Goal: Information Seeking & Learning: Find specific page/section

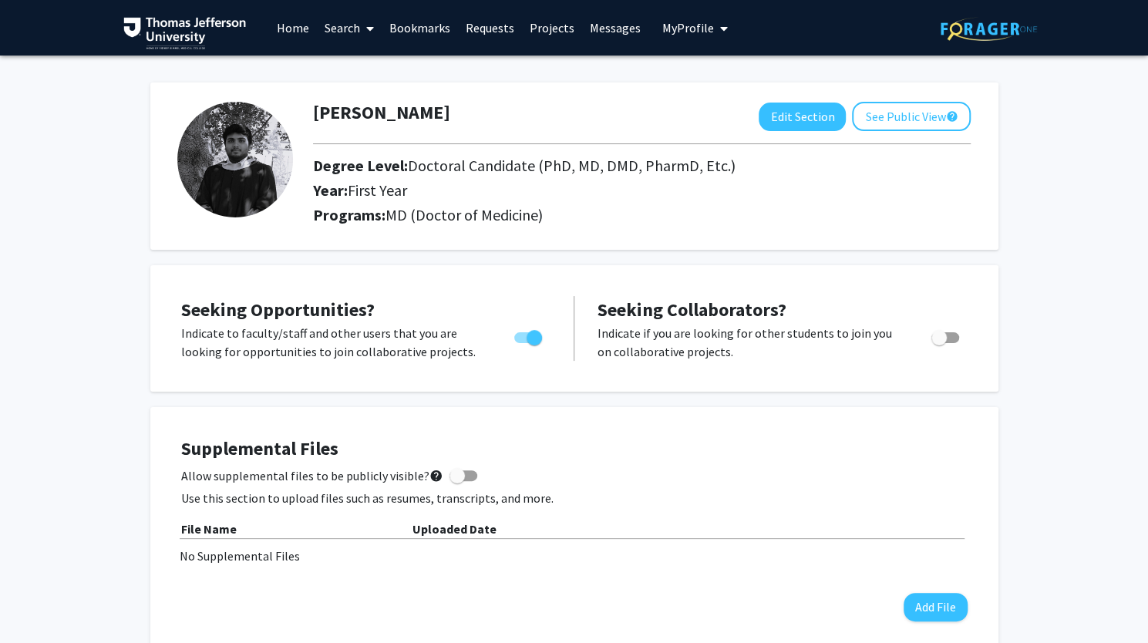
click at [352, 29] on link "Search" at bounding box center [349, 28] width 65 height 54
click at [373, 106] on span "Students" at bounding box center [364, 101] width 94 height 31
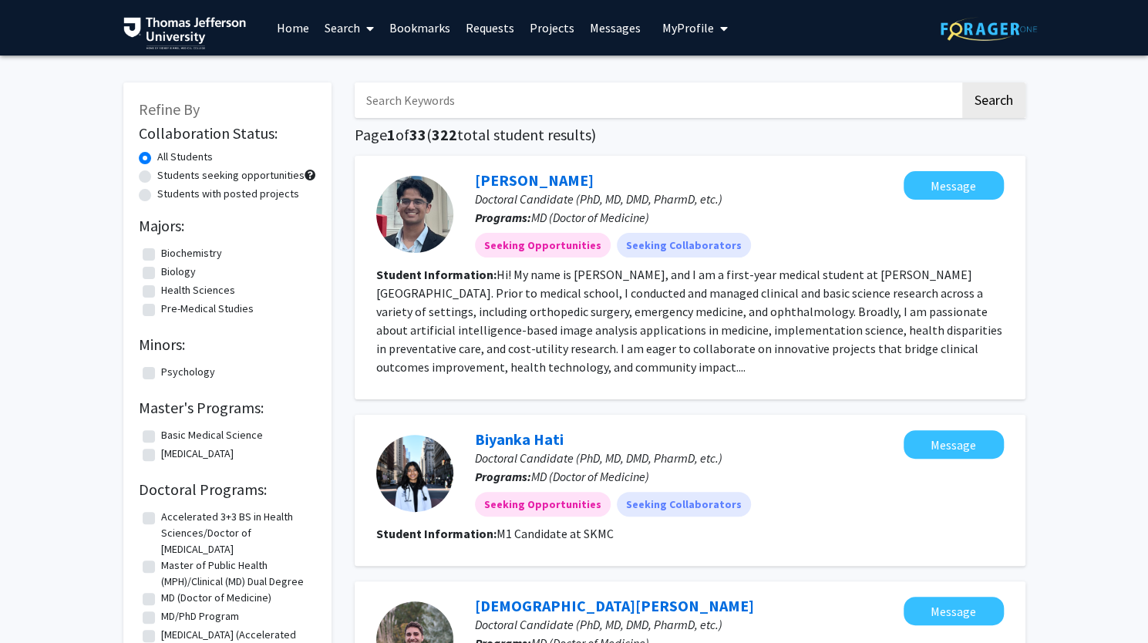
click at [410, 101] on input "Search Keywords" at bounding box center [657, 99] width 605 height 35
click at [442, 106] on input "Search Keywords" at bounding box center [657, 99] width 605 height 35
type input "[PERSON_NAME]"
click at [962, 82] on button "Search" at bounding box center [993, 99] width 63 height 35
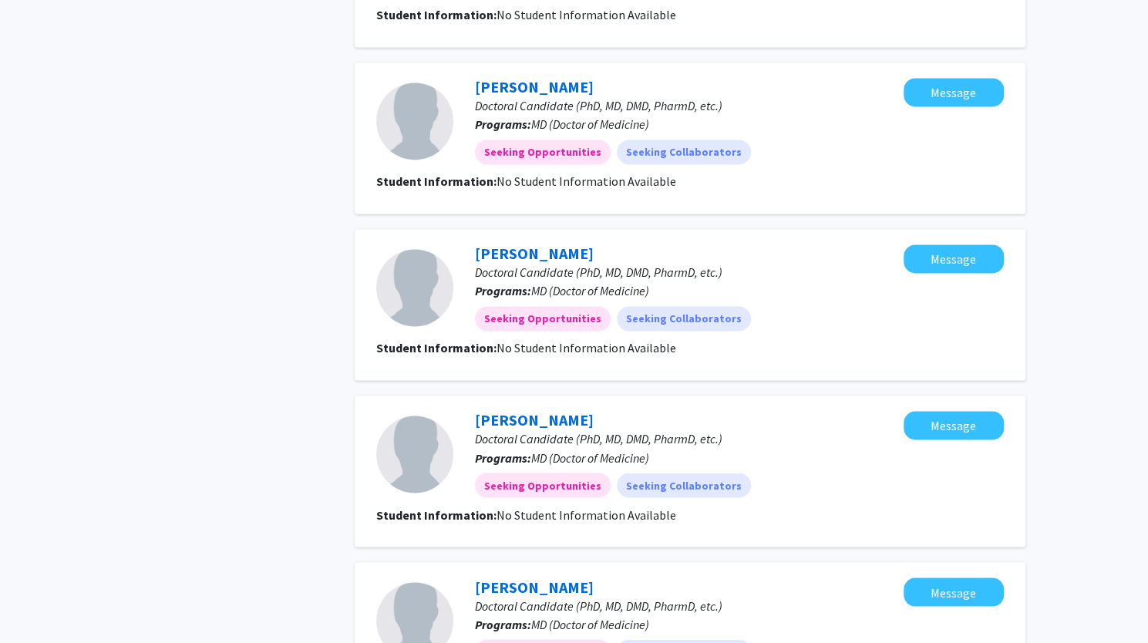
scroll to position [1481, 0]
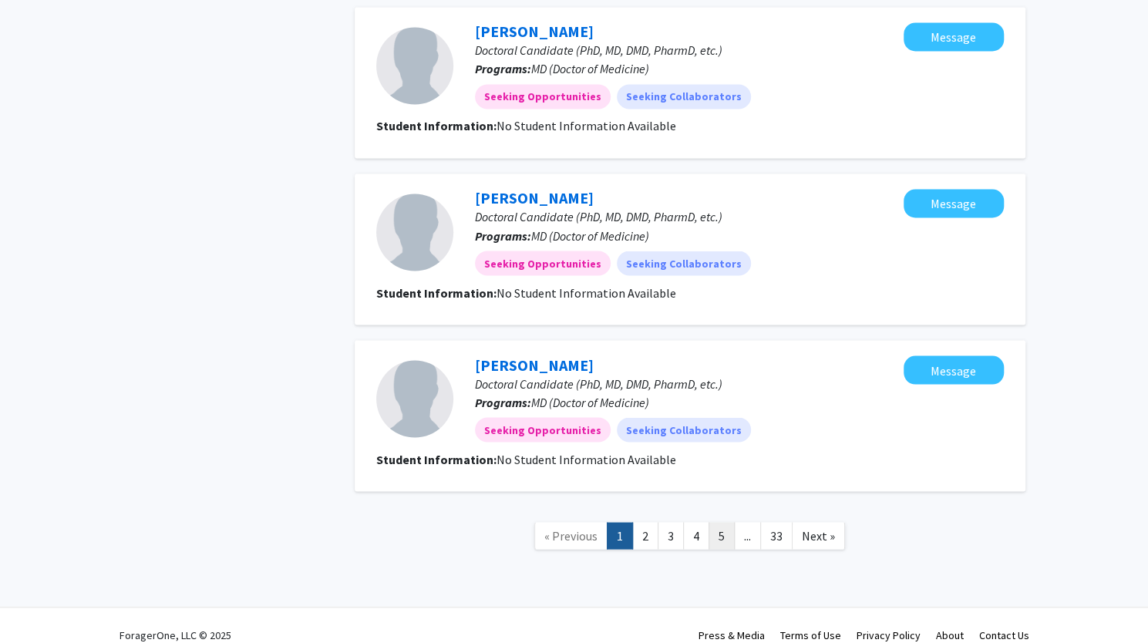
click at [715, 522] on link "5" at bounding box center [721, 535] width 26 height 27
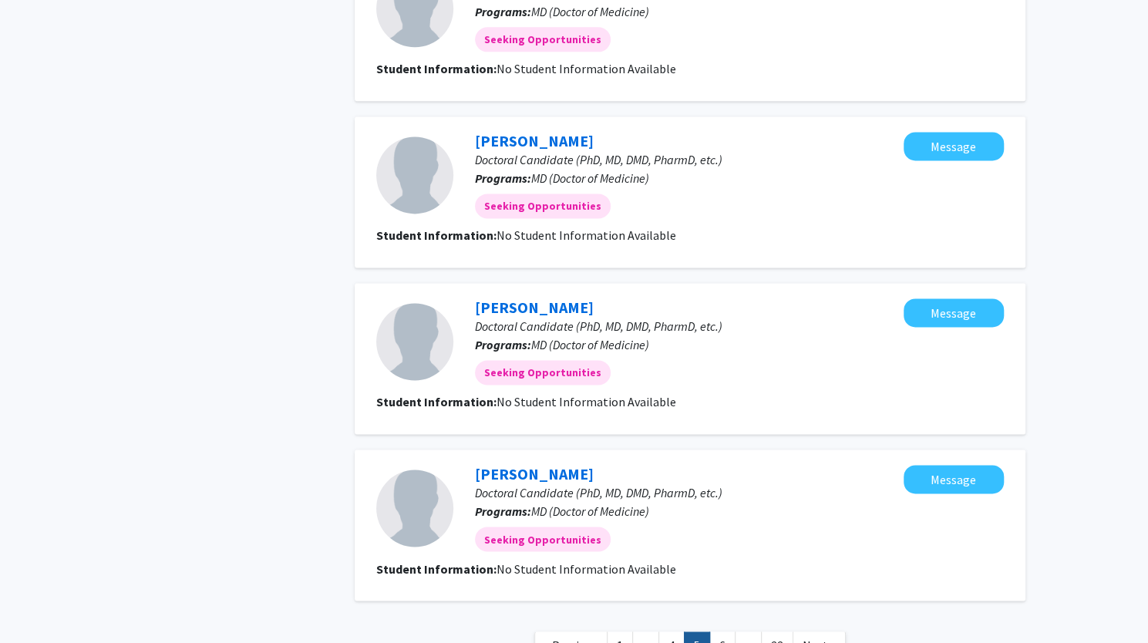
scroll to position [1314, 0]
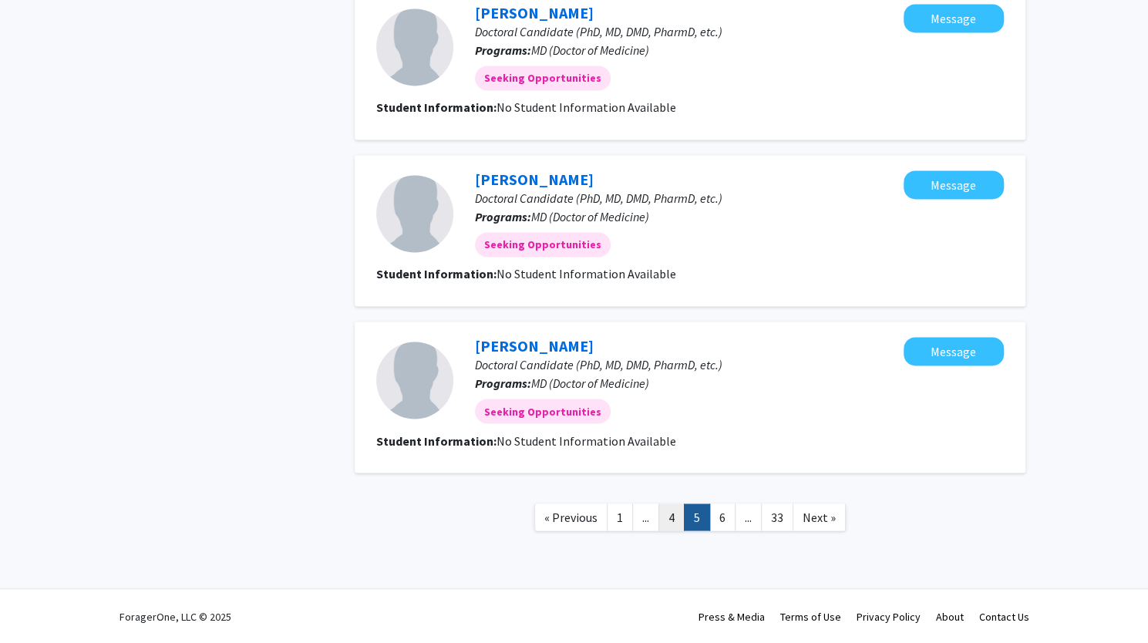
click at [675, 511] on link "4" at bounding box center [671, 516] width 26 height 27
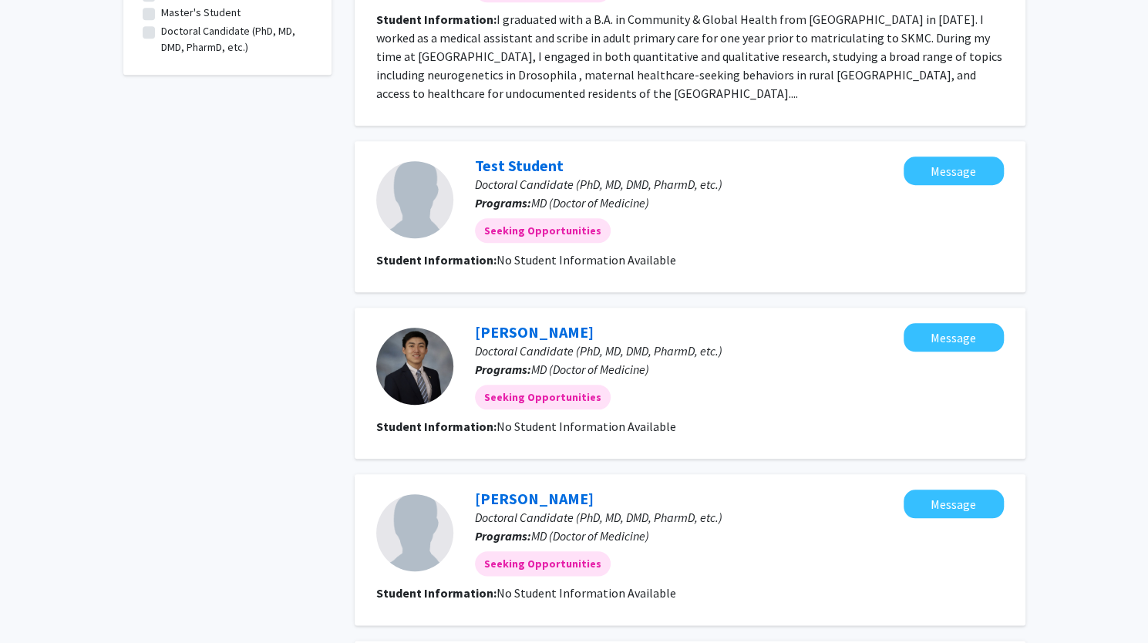
scroll to position [1536, 0]
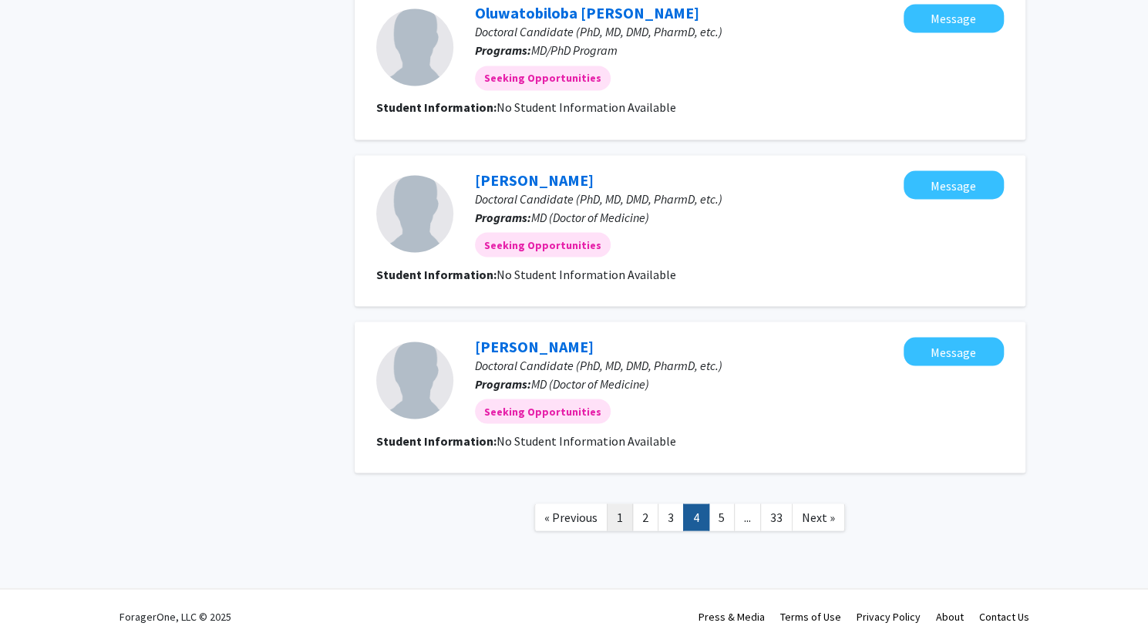
click at [608, 522] on link "1" at bounding box center [620, 516] width 26 height 27
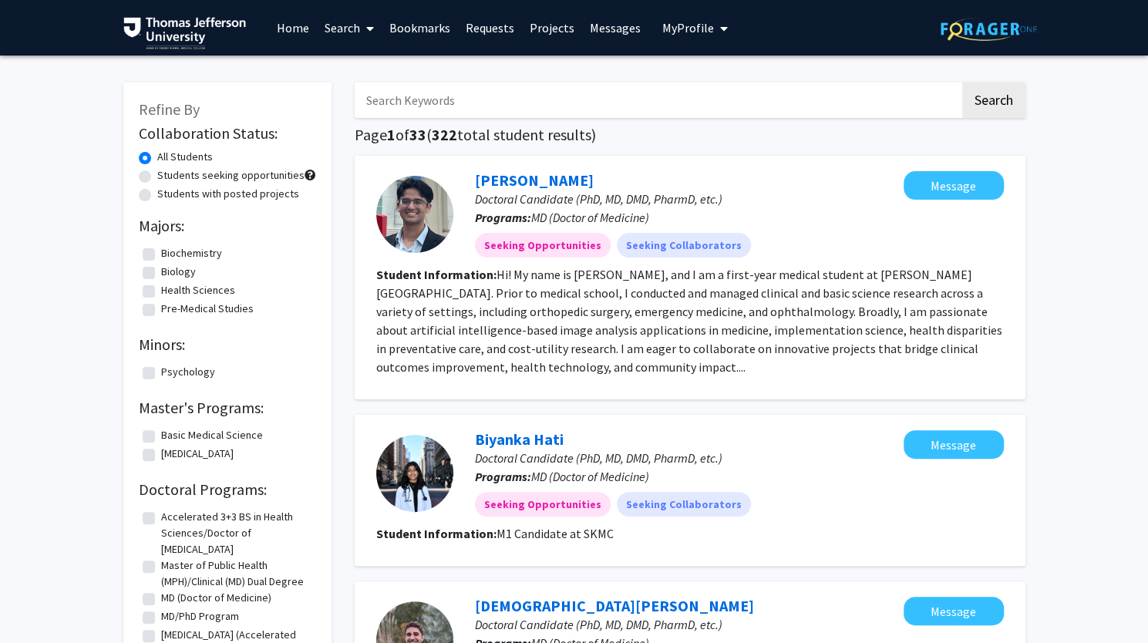
click at [425, 197] on div at bounding box center [414, 214] width 77 height 77
click at [503, 176] on link "[PERSON_NAME]" at bounding box center [534, 179] width 119 height 19
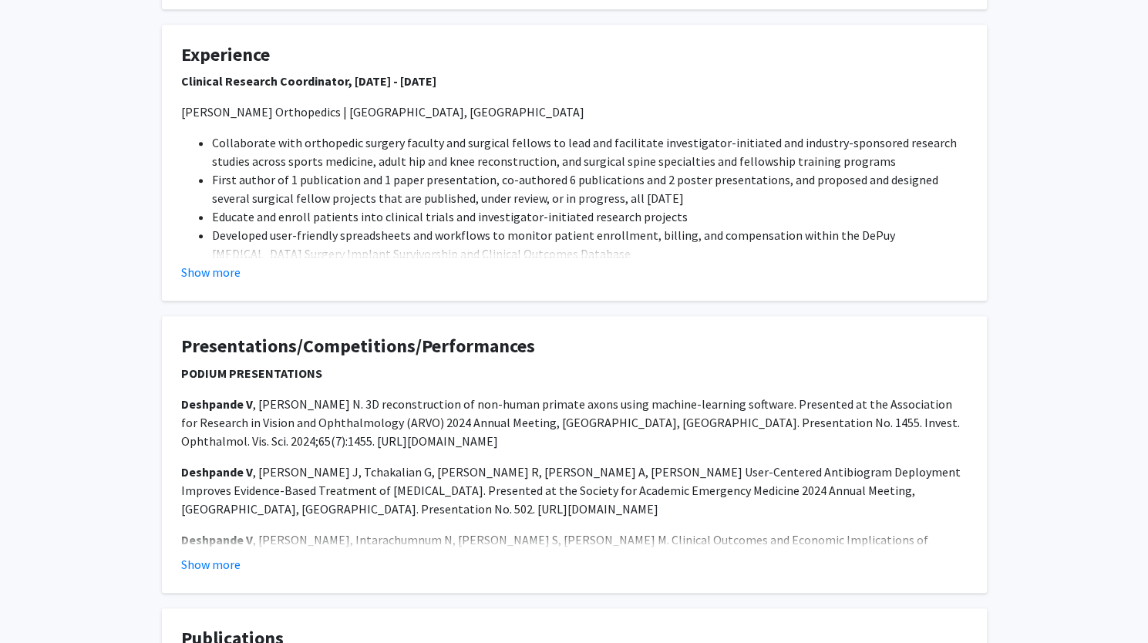
scroll to position [540, 0]
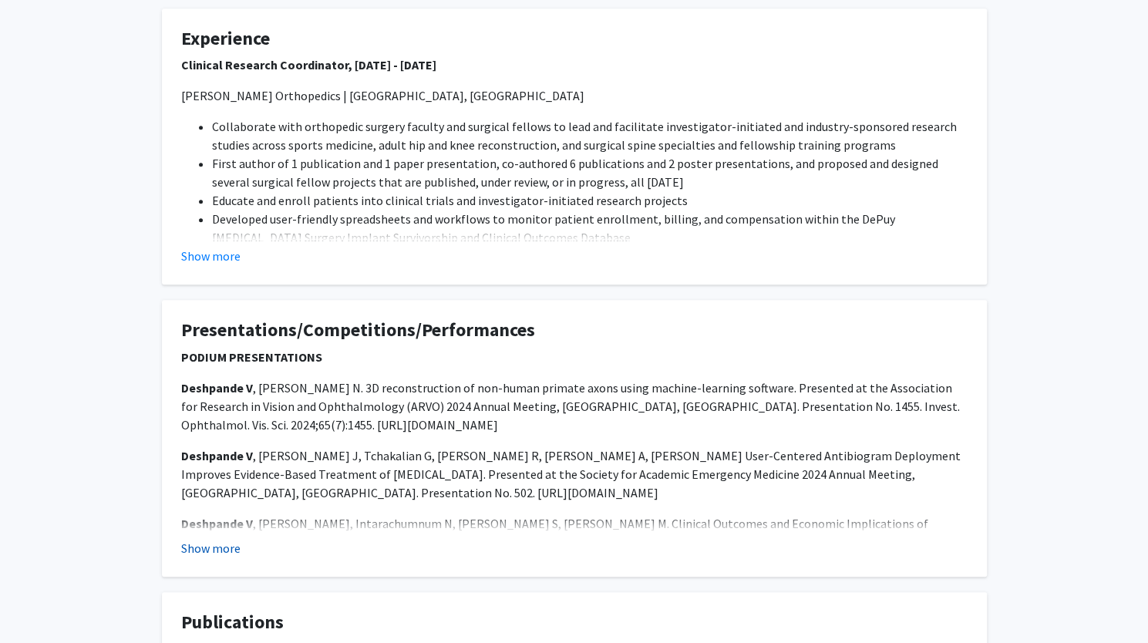
click at [225, 550] on button "Show more" at bounding box center [210, 548] width 59 height 19
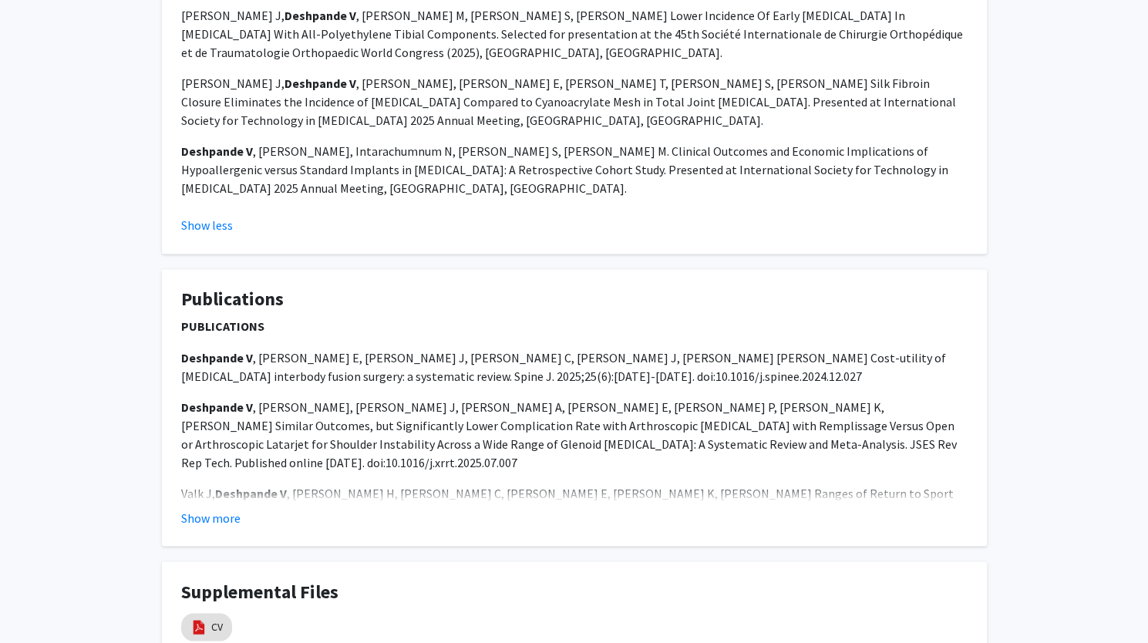
scroll to position [1383, 0]
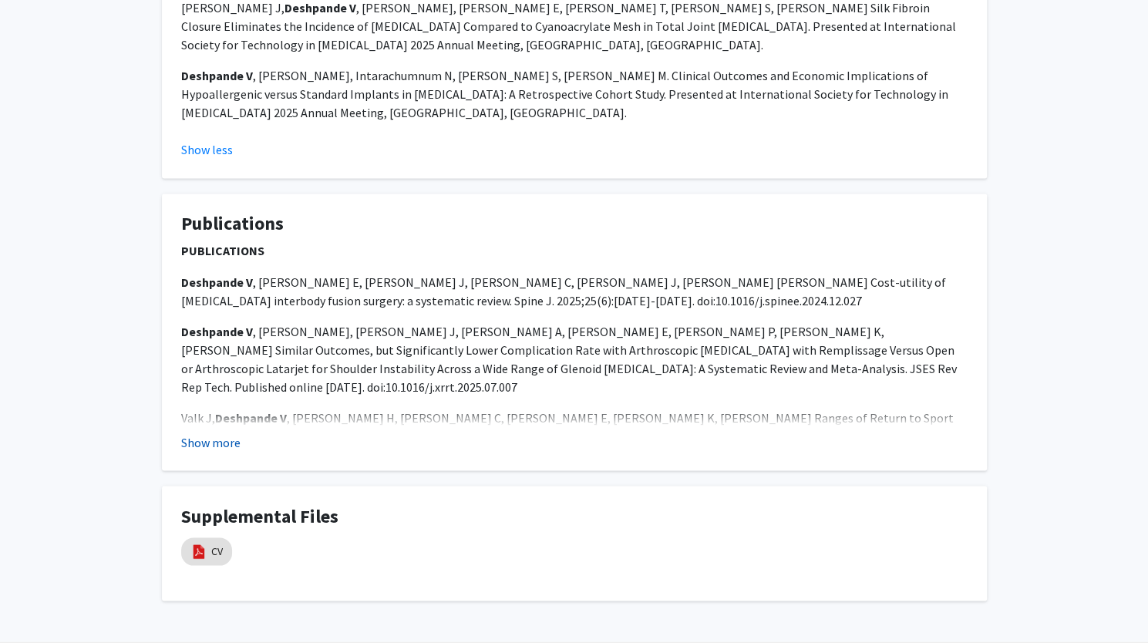
click at [208, 441] on button "Show more" at bounding box center [210, 441] width 59 height 19
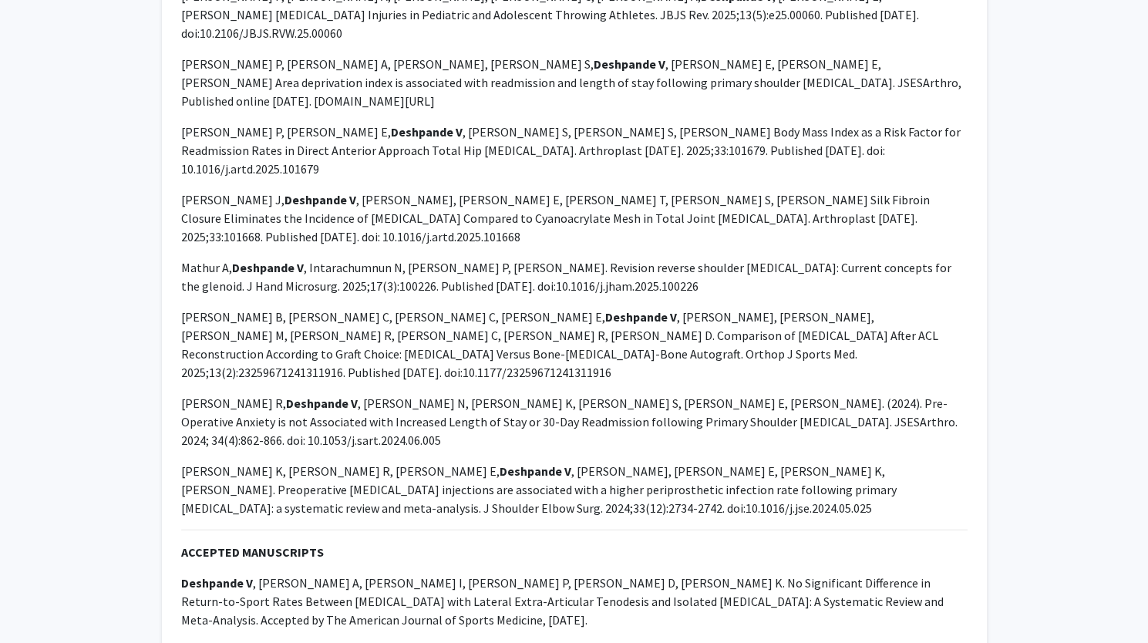
scroll to position [1997, 0]
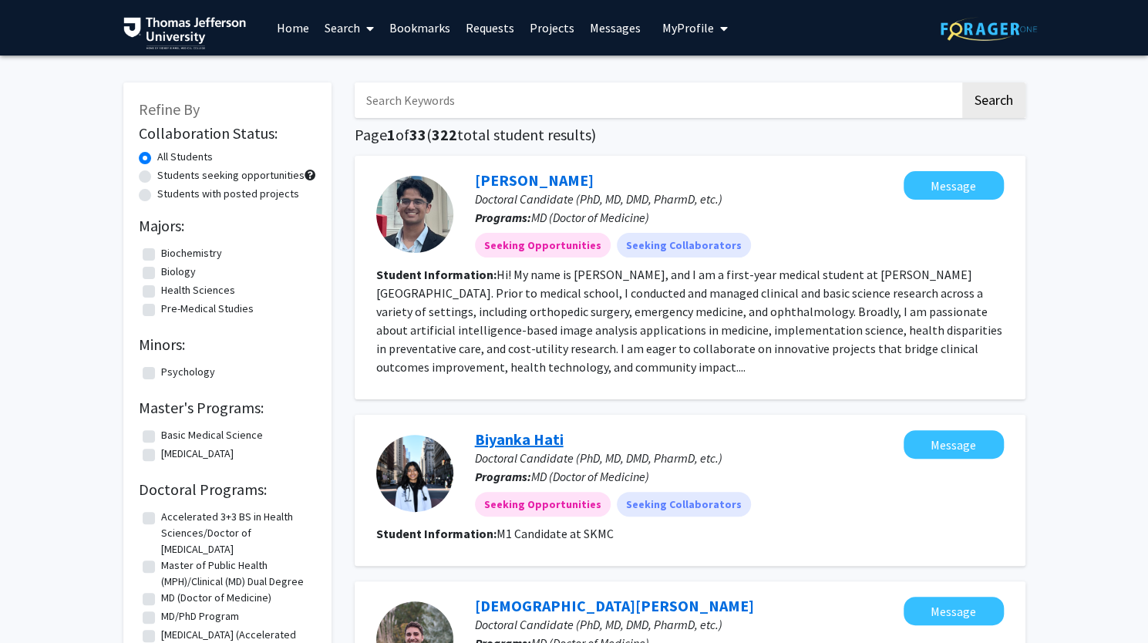
click at [486, 437] on link "Biyanka Hati" at bounding box center [519, 438] width 89 height 19
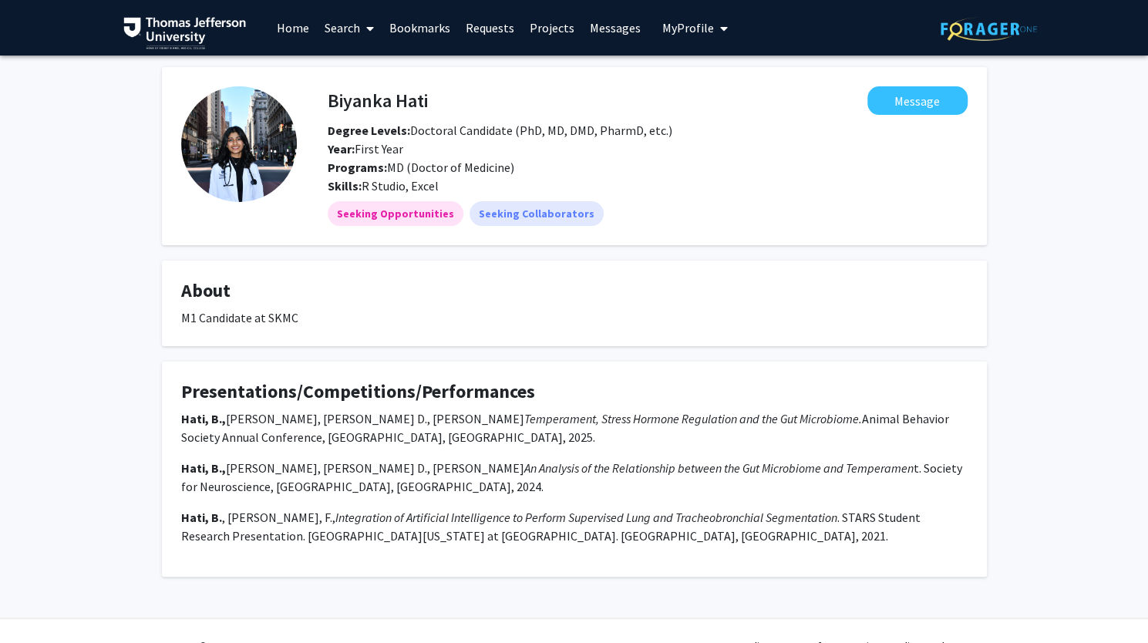
scroll to position [29, 0]
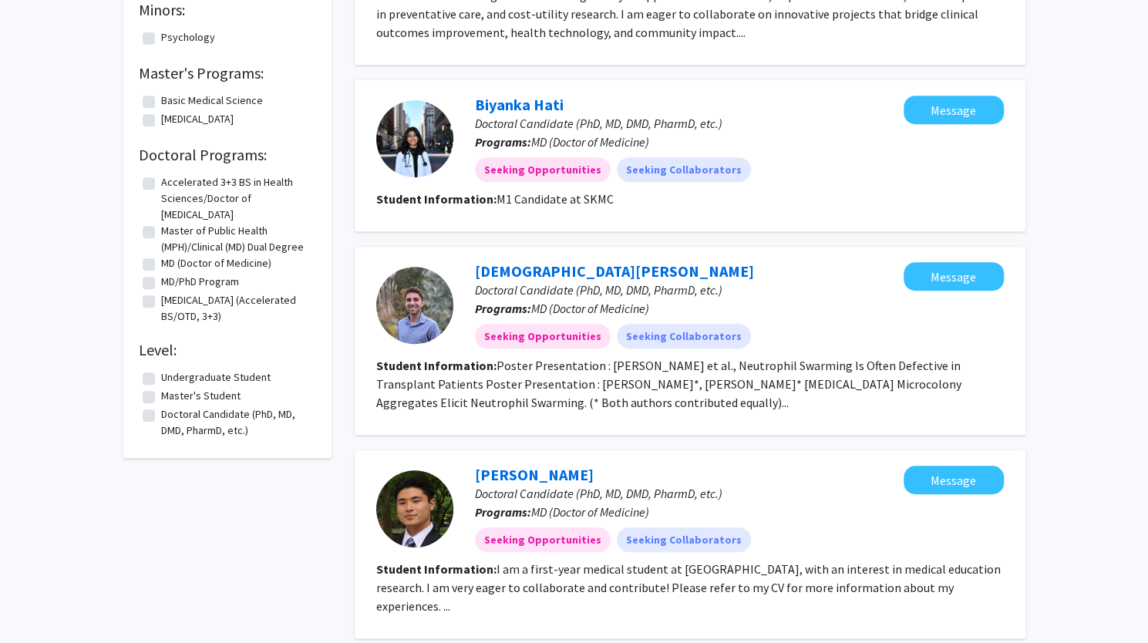
scroll to position [335, 0]
click at [489, 269] on link "[DEMOGRAPHIC_DATA][PERSON_NAME]" at bounding box center [614, 270] width 279 height 19
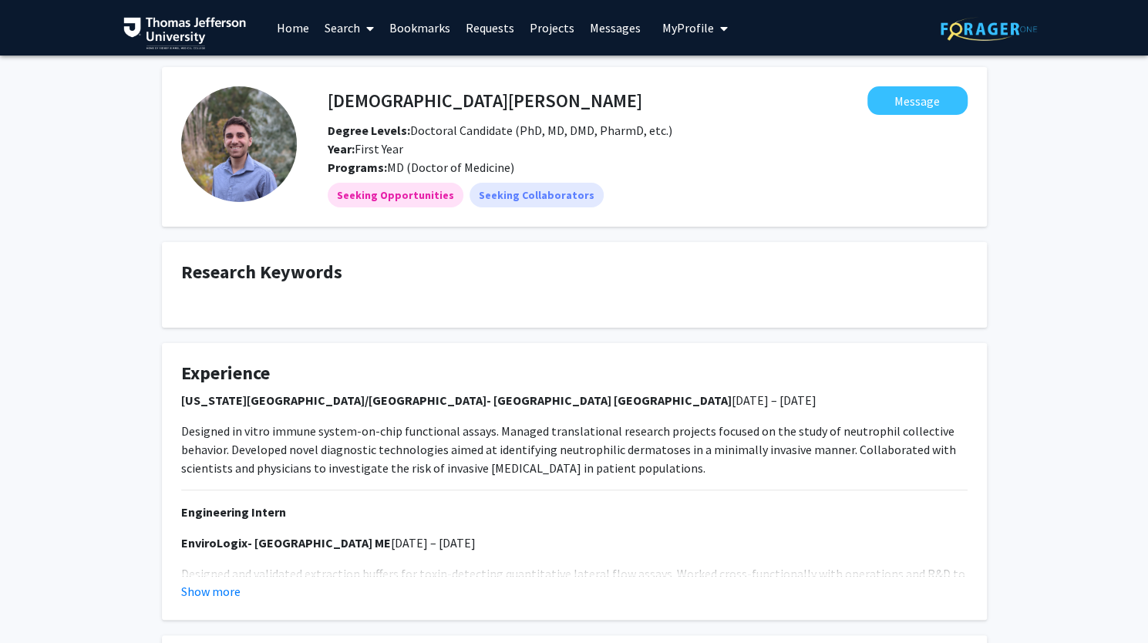
click at [680, 40] on button "My Profile" at bounding box center [695, 28] width 75 height 56
click at [688, 82] on img at bounding box center [688, 78] width 31 height 31
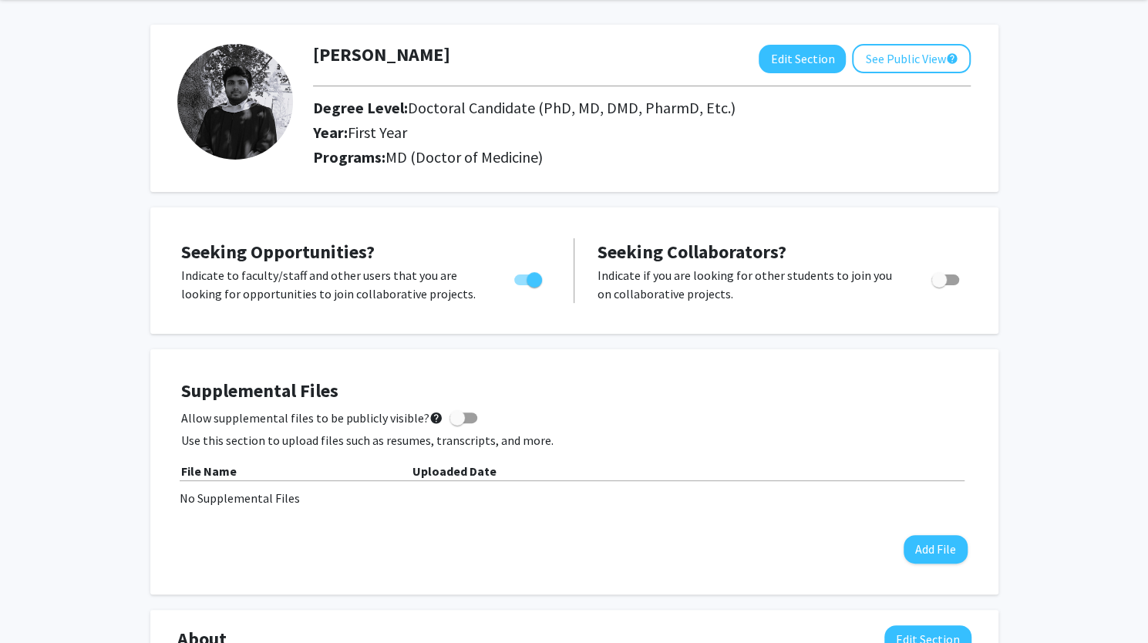
scroll to position [72, 0]
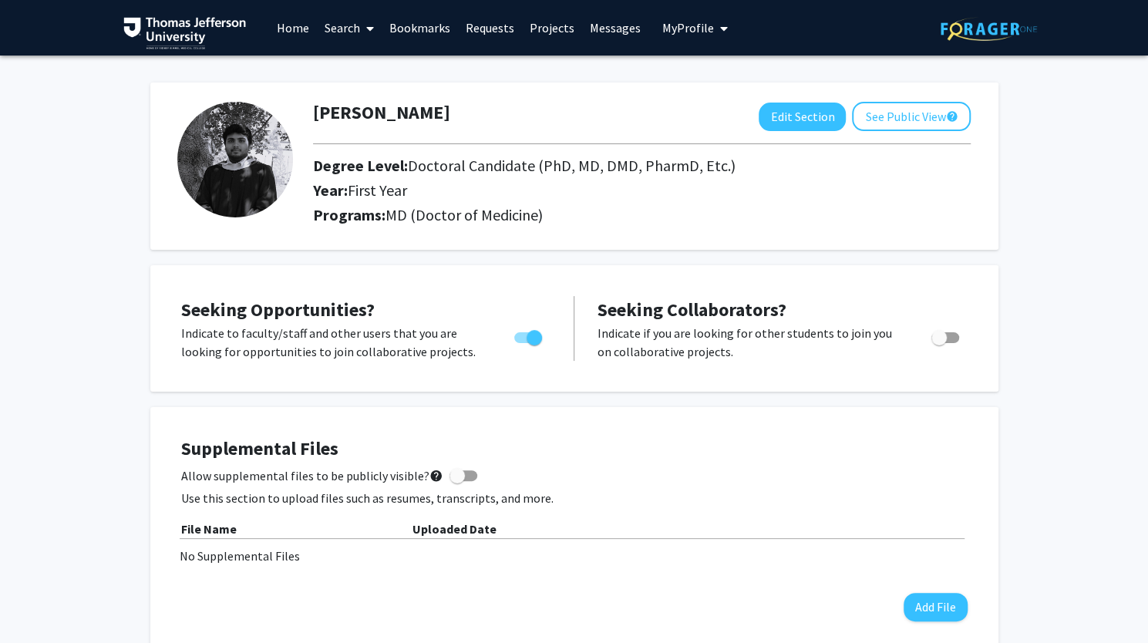
click at [542, 31] on link "Projects" at bounding box center [552, 28] width 60 height 54
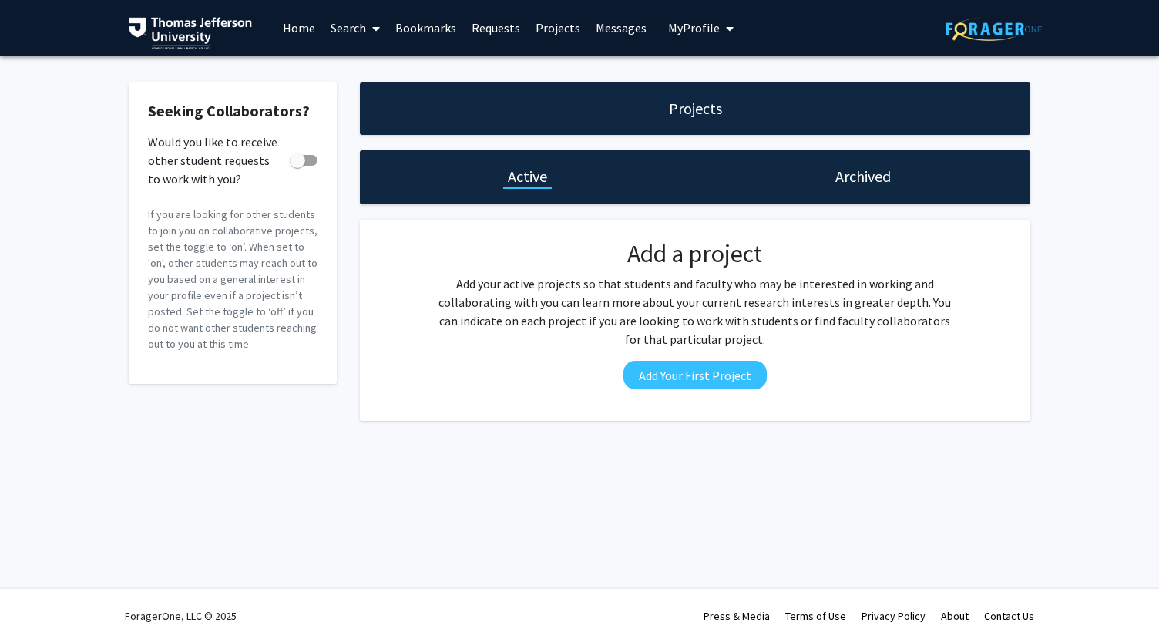
click at [345, 33] on link "Search" at bounding box center [355, 28] width 65 height 54
click at [372, 81] on span "Faculty/Staff" at bounding box center [379, 71] width 113 height 31
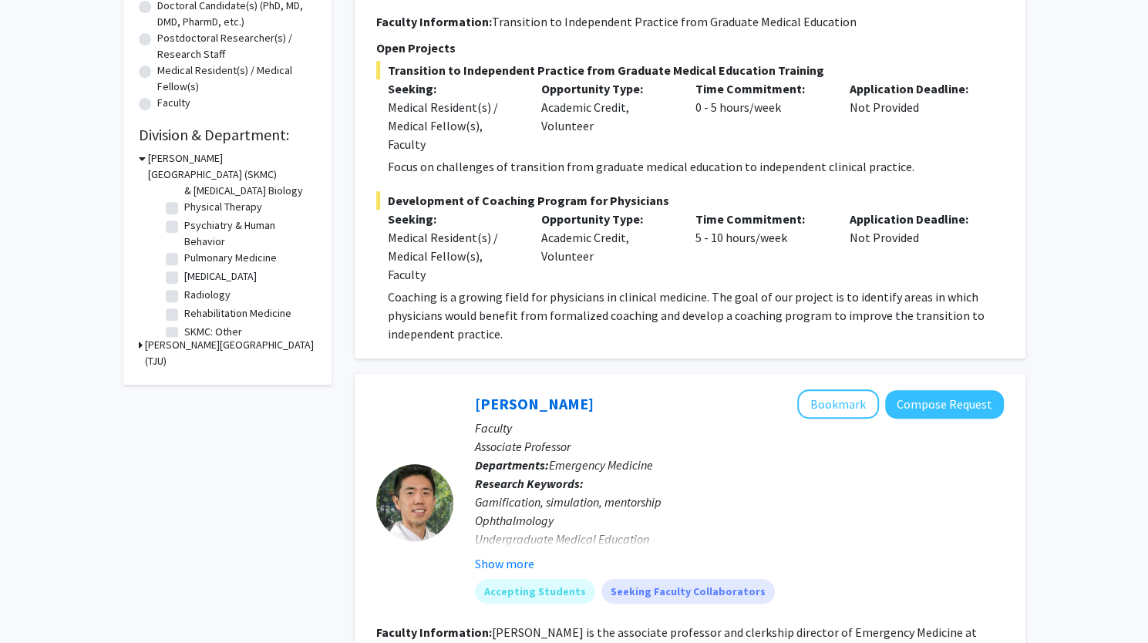
scroll to position [705, 0]
click at [219, 234] on label "[MEDICAL_DATA]" at bounding box center [220, 230] width 72 height 16
click at [194, 232] on input "[MEDICAL_DATA]" at bounding box center [189, 227] width 10 height 10
checkbox input "true"
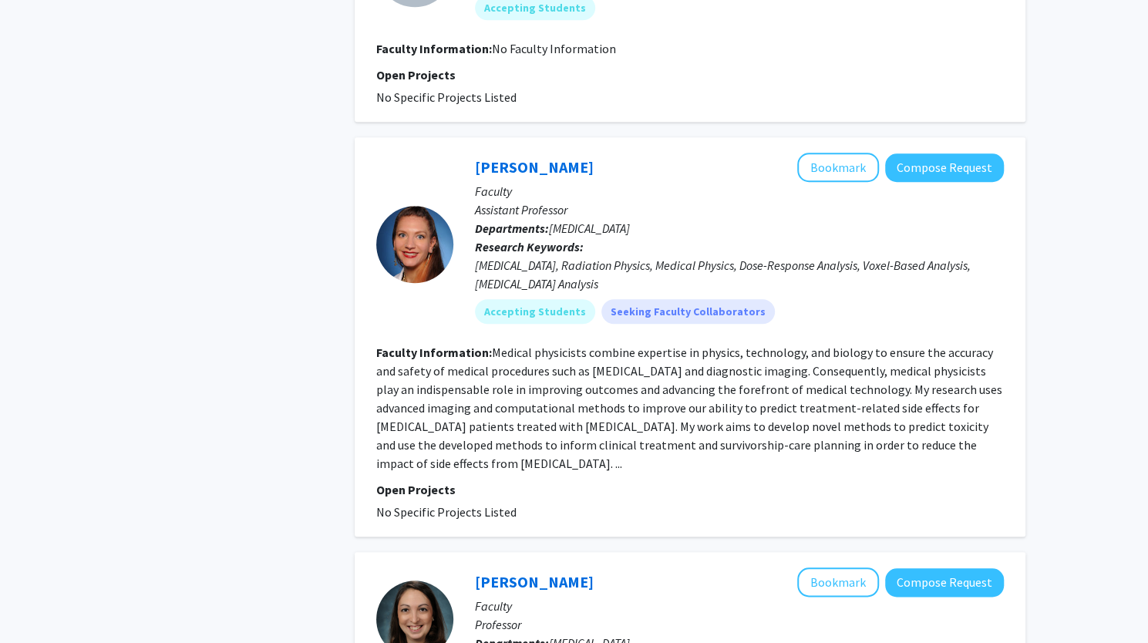
scroll to position [719, 0]
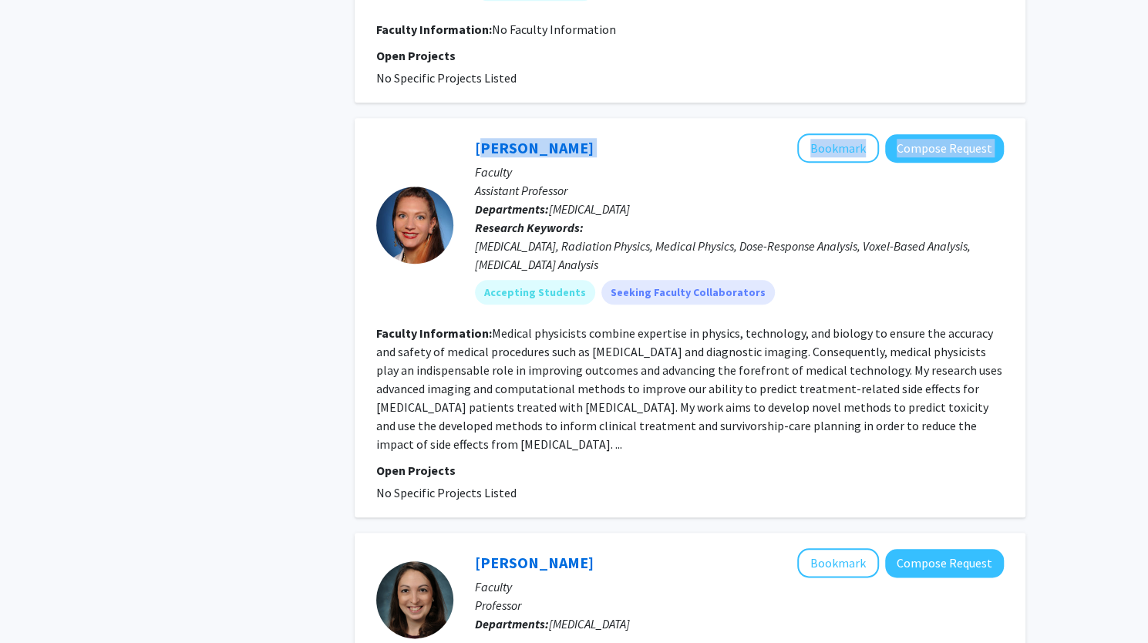
drag, startPoint x: 607, startPoint y: 129, endPoint x: 473, endPoint y: 124, distance: 135.0
click at [473, 133] on div "[PERSON_NAME] Bookmark Compose Request Faculty Assistant Professor Departments:…" at bounding box center [728, 224] width 550 height 183
drag, startPoint x: 473, startPoint y: 124, endPoint x: 557, endPoint y: 123, distance: 84.0
click at [557, 133] on div "[PERSON_NAME] Bookmark Compose Request Faculty Assistant Professor Departments:…" at bounding box center [728, 224] width 550 height 183
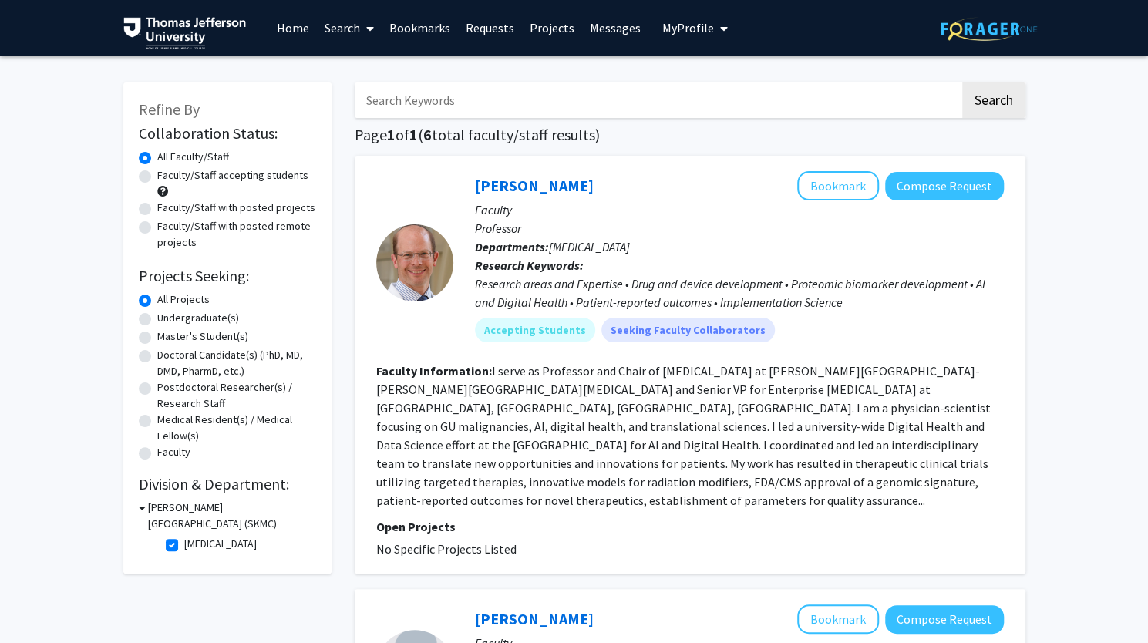
scroll to position [7, 0]
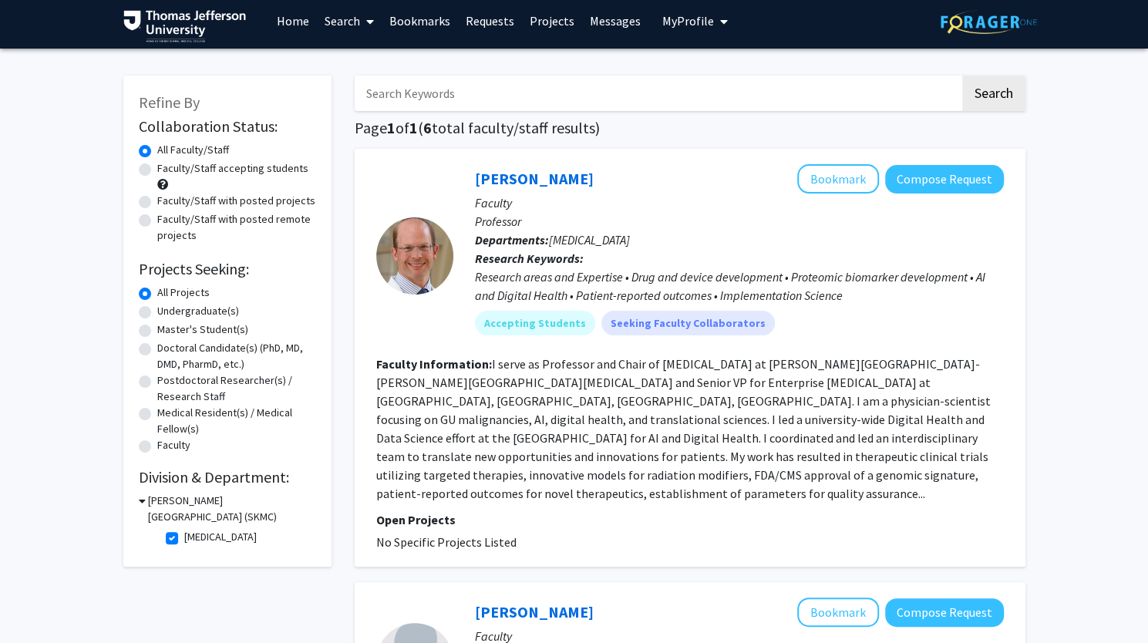
click at [184, 536] on label "[MEDICAL_DATA]" at bounding box center [220, 537] width 72 height 16
click at [184, 536] on input "[MEDICAL_DATA]" at bounding box center [189, 534] width 10 height 10
checkbox input "false"
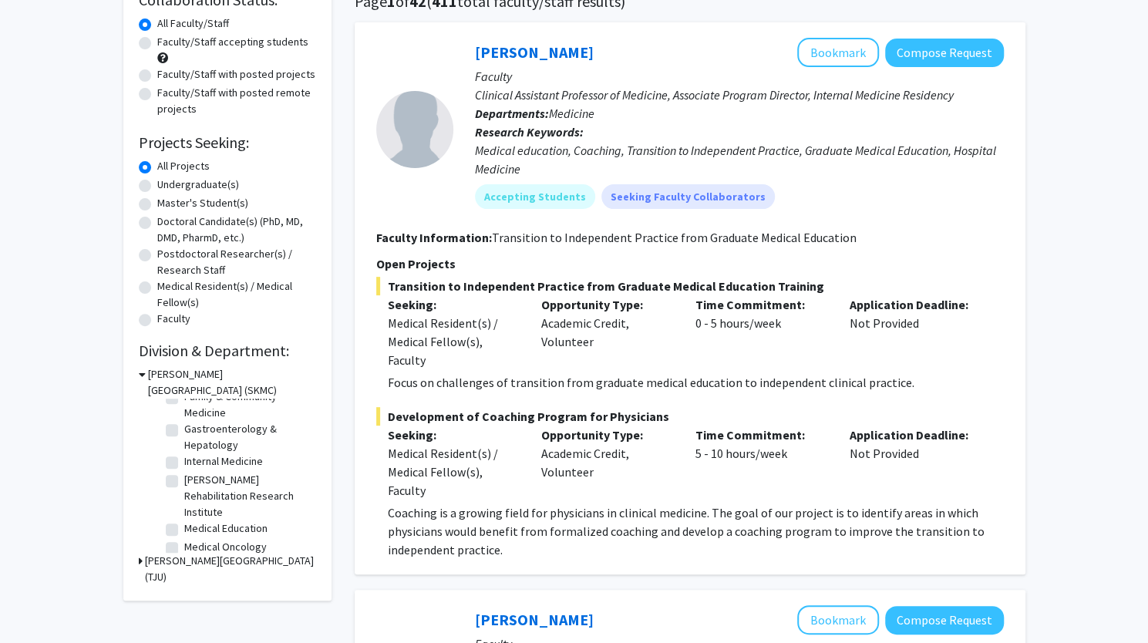
scroll to position [203, 0]
click at [231, 427] on label "Gastroenterology & Hepatology" at bounding box center [248, 438] width 128 height 32
click at [194, 427] on input "Gastroenterology & Hepatology" at bounding box center [189, 427] width 10 height 10
checkbox input "true"
